Goal: Information Seeking & Learning: Learn about a topic

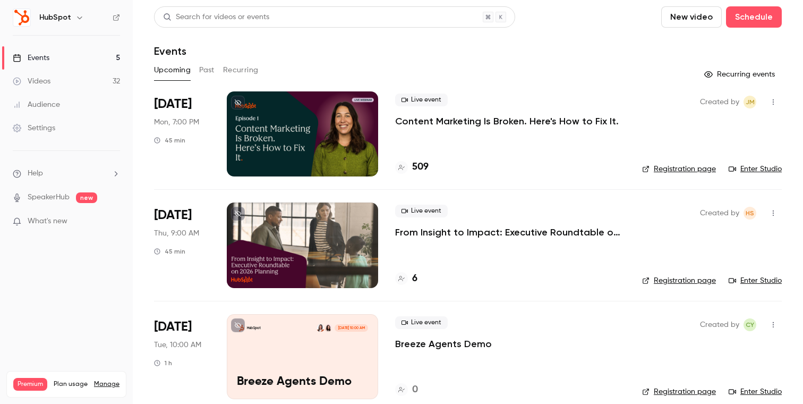
click at [217, 58] on div "Search for videos or events New video Schedule Events Upcoming Past Recurring R…" at bounding box center [468, 320] width 628 height 628
click at [212, 67] on button "Past" at bounding box center [206, 70] width 15 height 17
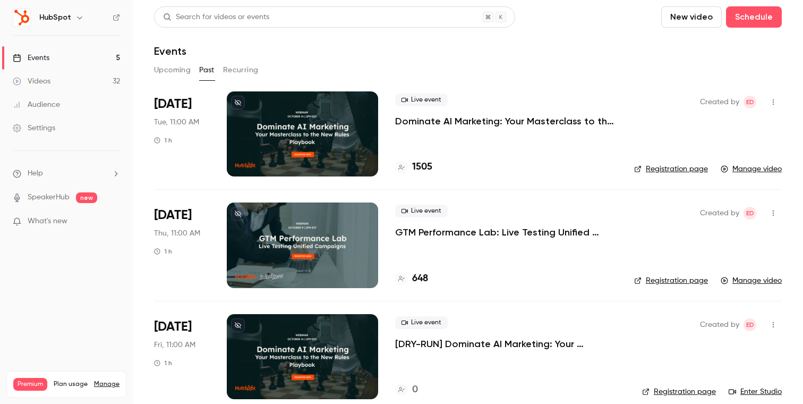
click at [312, 130] on div at bounding box center [302, 133] width 151 height 85
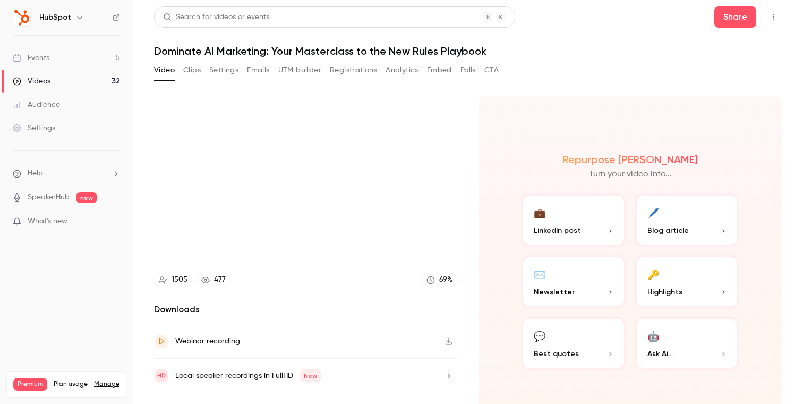
click at [447, 337] on icon "button" at bounding box center [449, 340] width 8 height 7
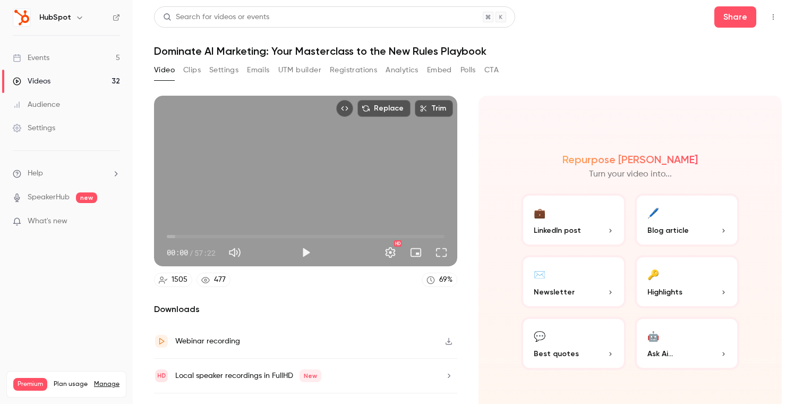
click at [397, 70] on button "Analytics" at bounding box center [402, 70] width 33 height 17
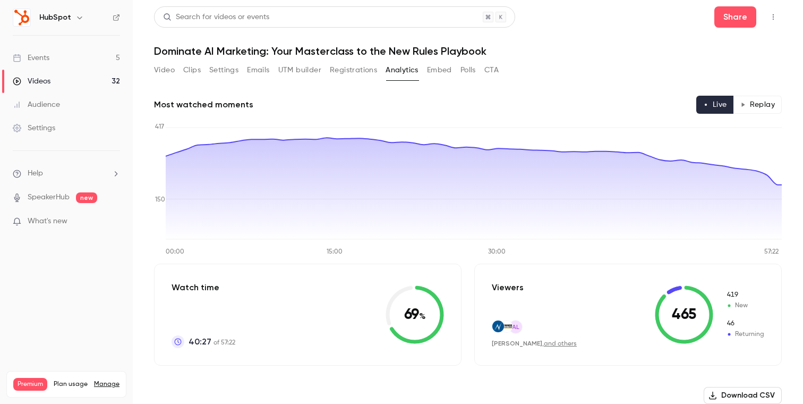
click at [473, 71] on button "Polls" at bounding box center [468, 70] width 15 height 17
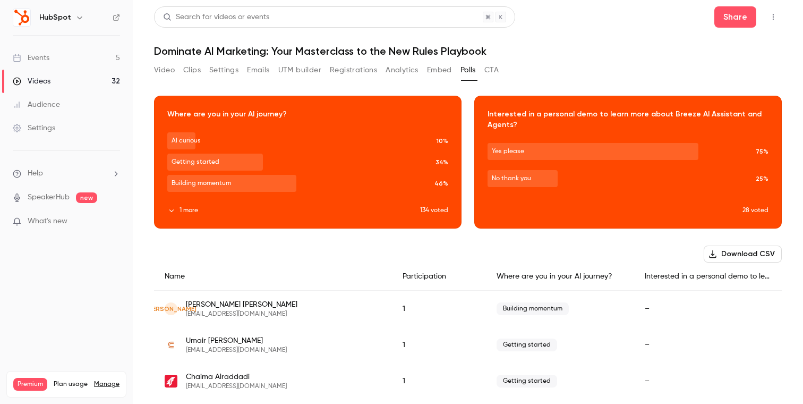
click at [589, 213] on div "Download image" at bounding box center [628, 162] width 306 height 132
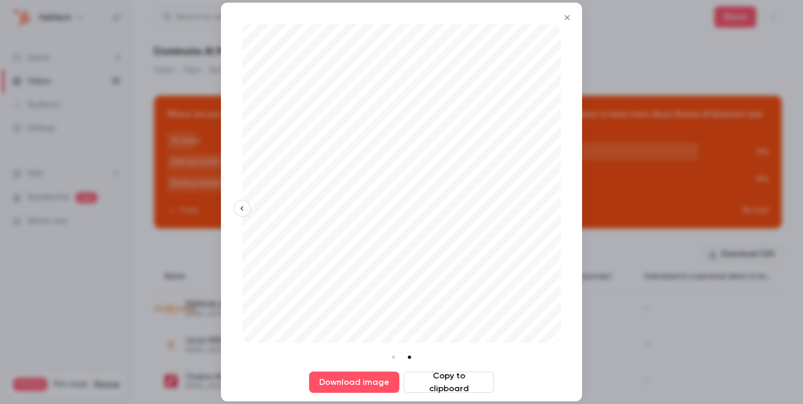
click at [567, 20] on icon "Close" at bounding box center [567, 17] width 13 height 8
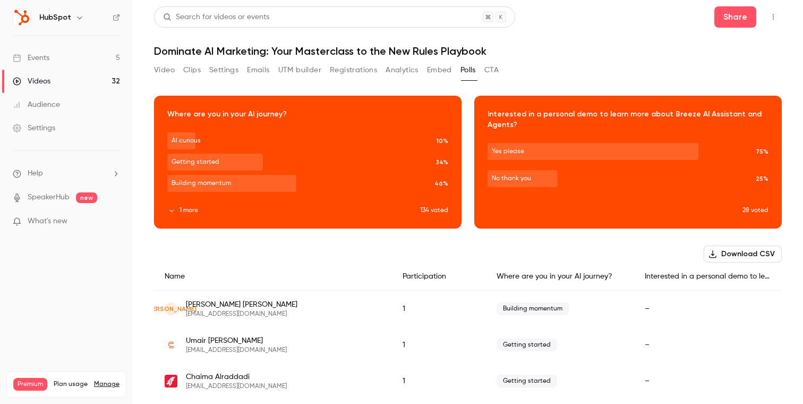
click at [404, 70] on button "Analytics" at bounding box center [402, 70] width 33 height 17
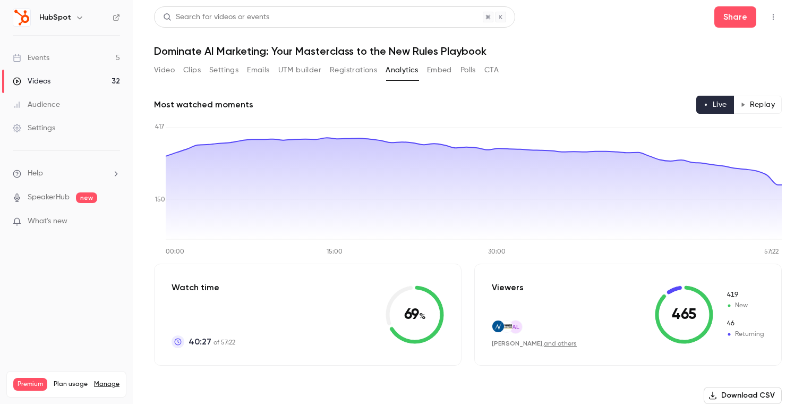
click at [766, 107] on button "Replay" at bounding box center [758, 105] width 48 height 18
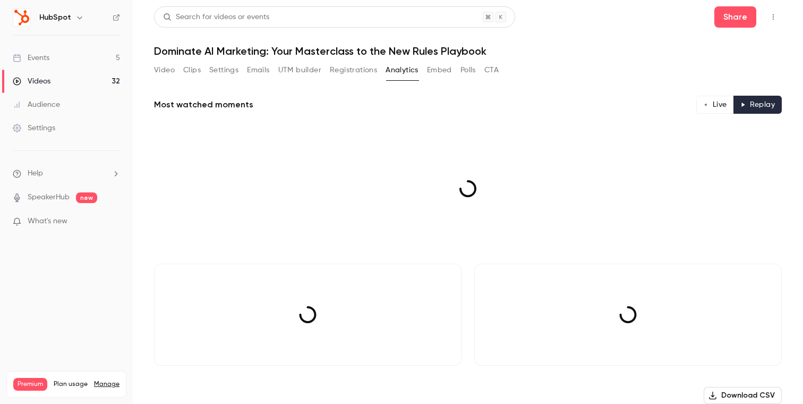
click at [720, 103] on button "Live" at bounding box center [715, 105] width 38 height 18
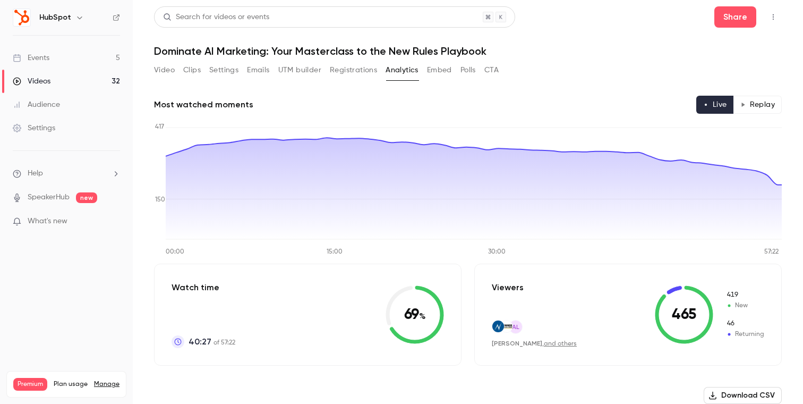
click at [160, 68] on button "Video" at bounding box center [164, 70] width 21 height 17
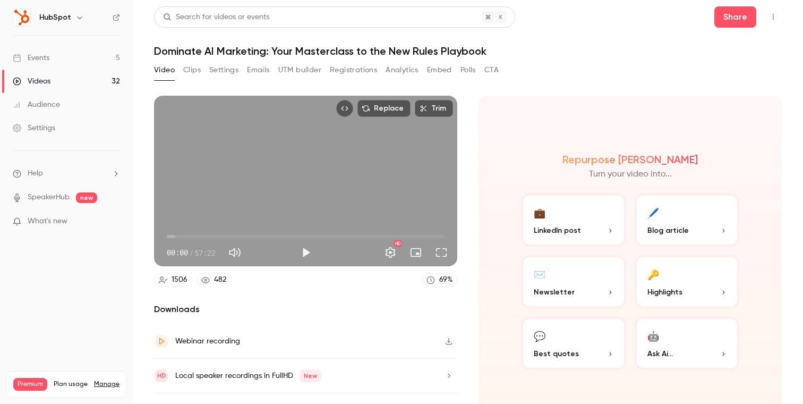
click at [78, 56] on link "Events 5" at bounding box center [66, 57] width 133 height 23
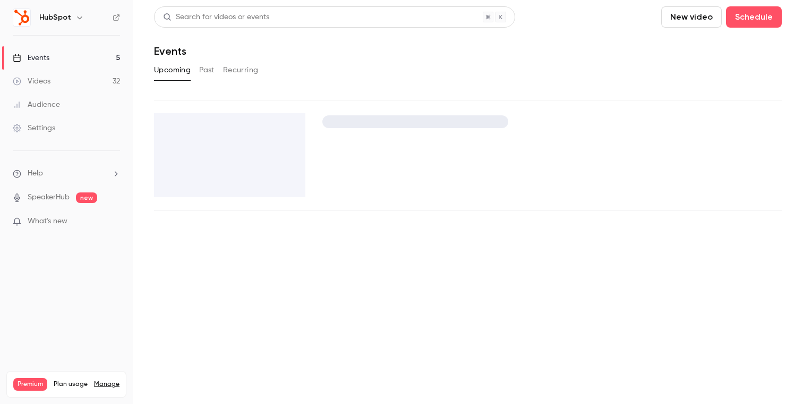
click at [211, 72] on button "Past" at bounding box center [206, 70] width 15 height 17
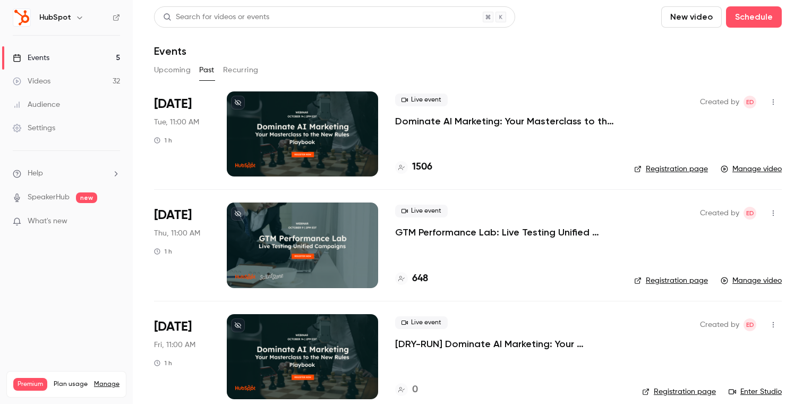
click at [171, 71] on button "Upcoming" at bounding box center [172, 70] width 37 height 17
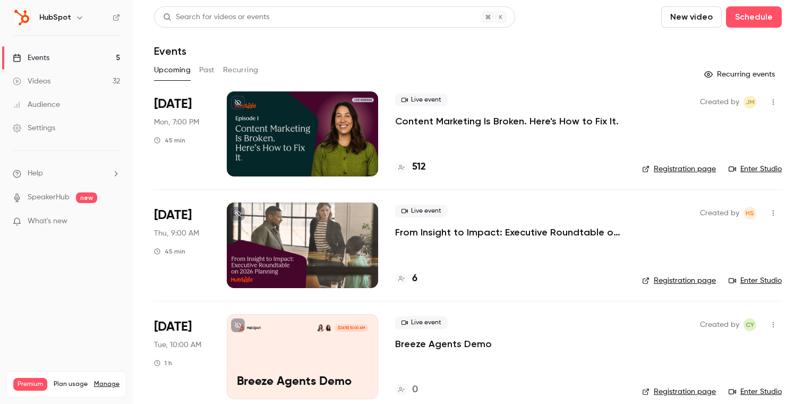
click at [199, 70] on button "Past" at bounding box center [206, 70] width 15 height 17
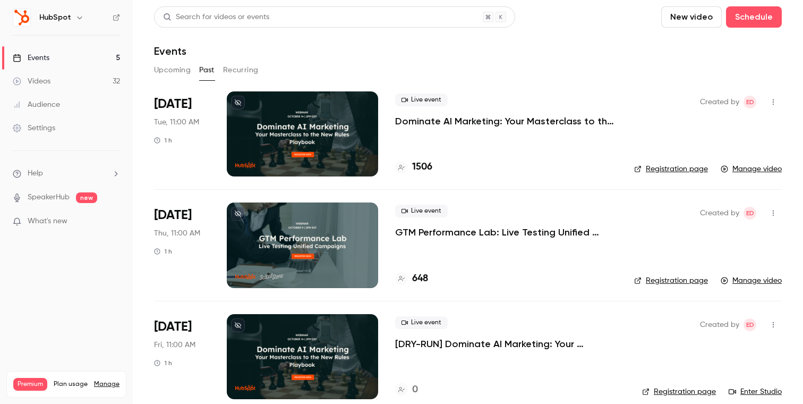
click at [110, 59] on link "Events 5" at bounding box center [66, 57] width 133 height 23
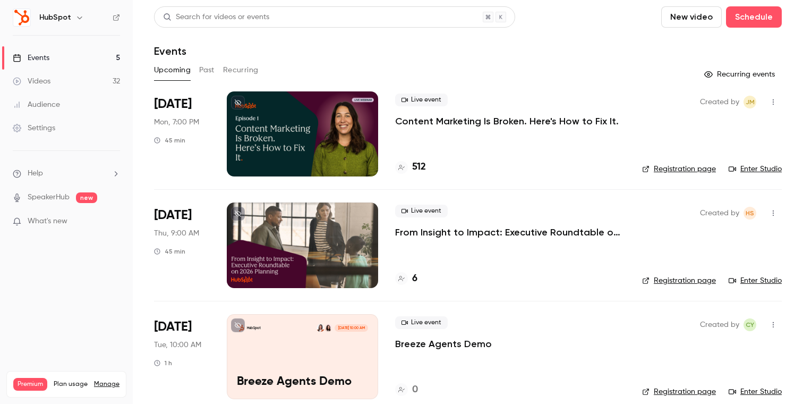
click at [200, 75] on button "Past" at bounding box center [206, 70] width 15 height 17
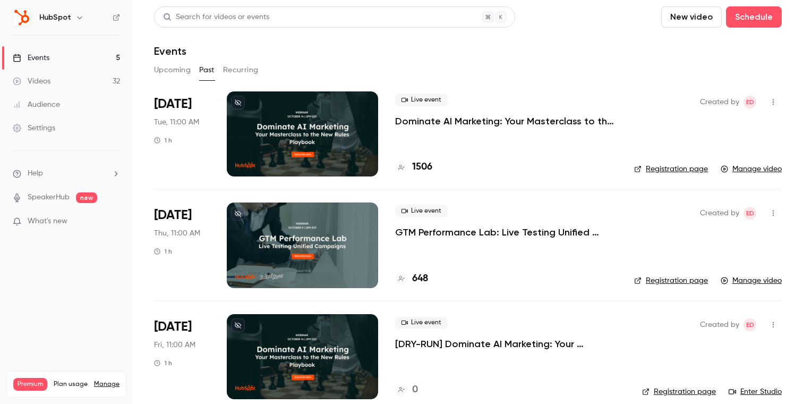
click at [69, 54] on link "Events 5" at bounding box center [66, 57] width 133 height 23
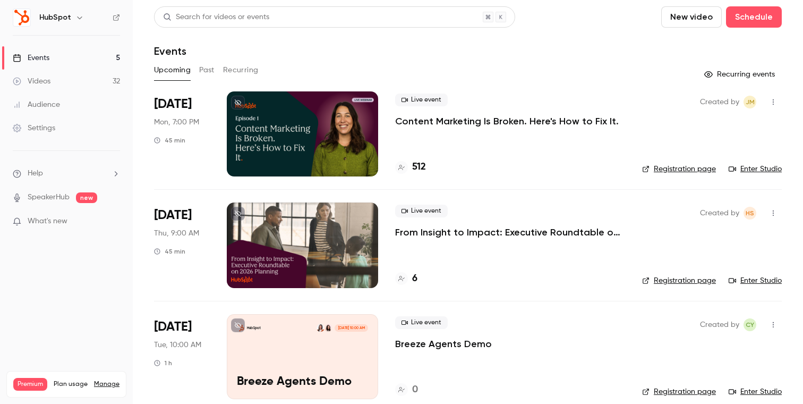
click at [206, 74] on button "Past" at bounding box center [206, 70] width 15 height 17
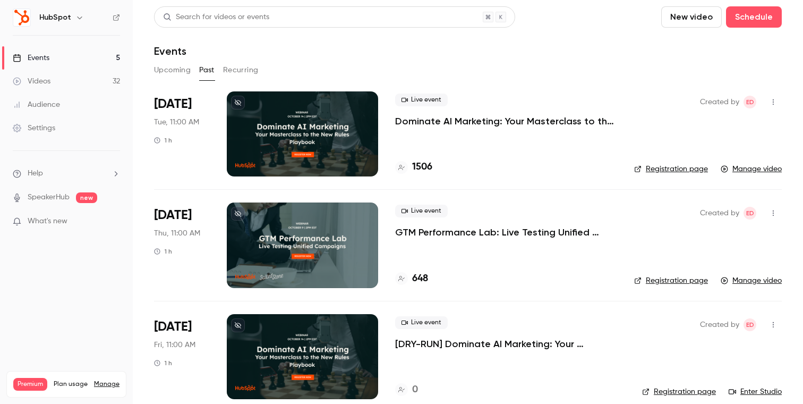
click at [157, 71] on button "Upcoming" at bounding box center [172, 70] width 37 height 17
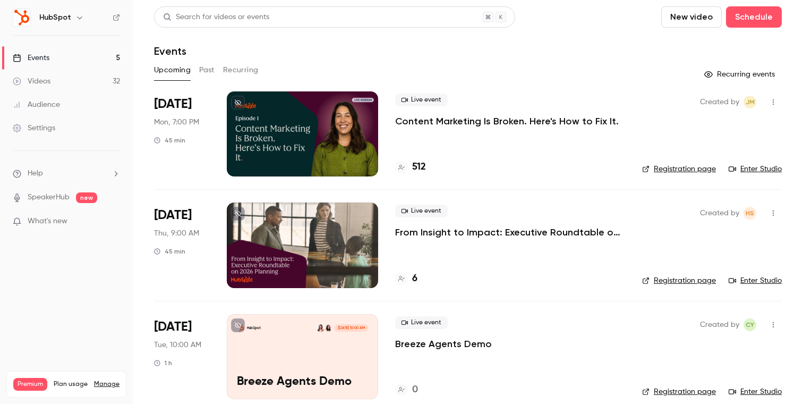
click at [204, 74] on button "Past" at bounding box center [206, 70] width 15 height 17
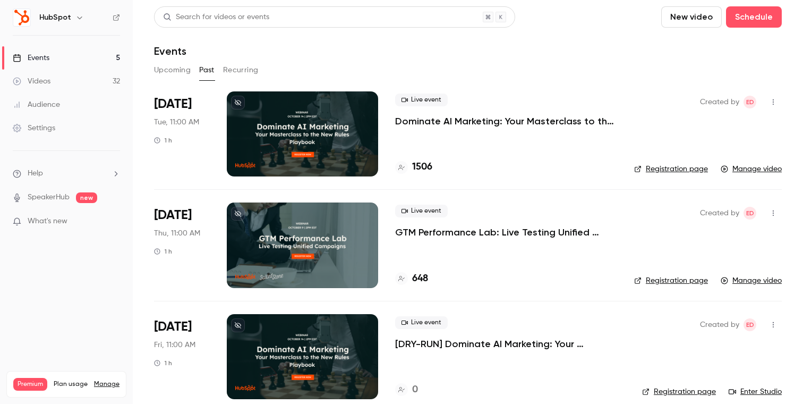
click at [97, 57] on link "Events 5" at bounding box center [66, 57] width 133 height 23
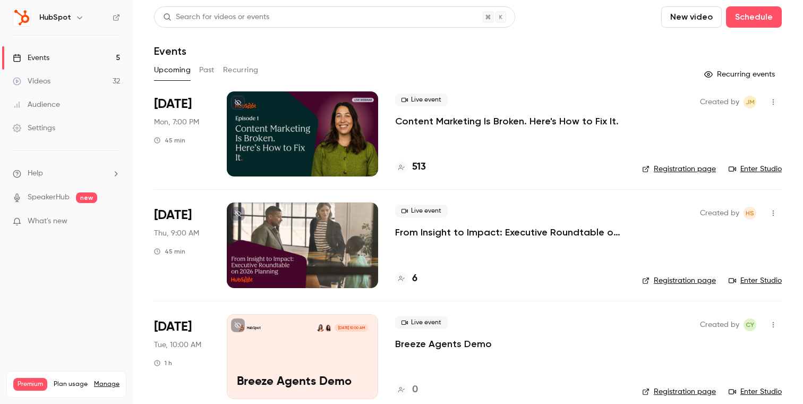
click at [96, 65] on link "Events 5" at bounding box center [66, 57] width 133 height 23
